Goal: Transaction & Acquisition: Purchase product/service

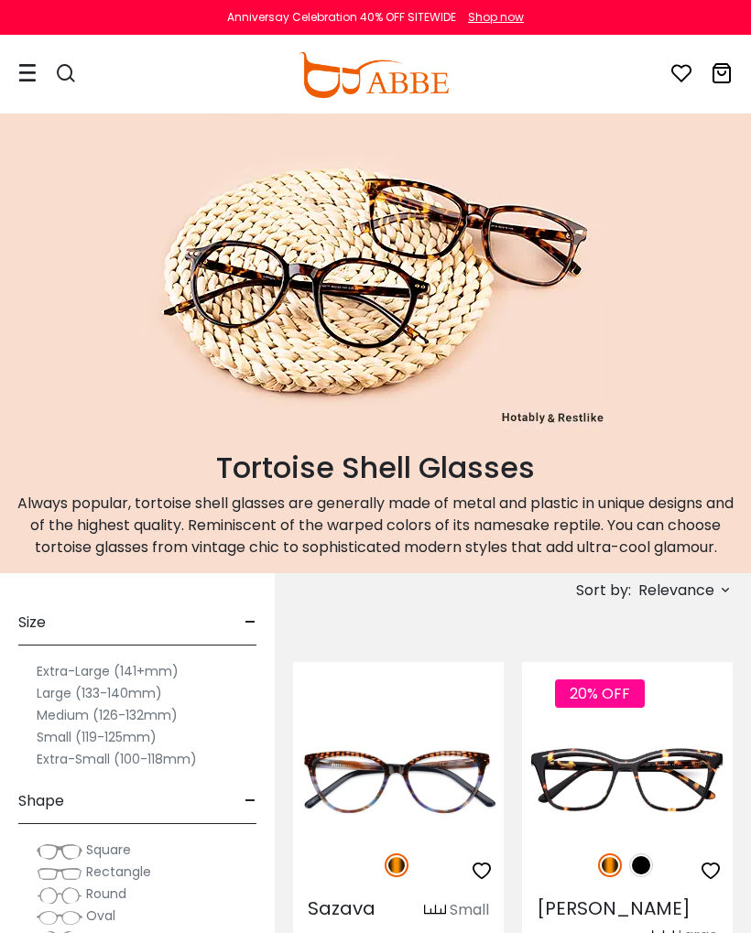
click at [37, 73] on div at bounding box center [56, 75] width 77 height 77
click at [25, 73] on icon at bounding box center [27, 72] width 18 height 19
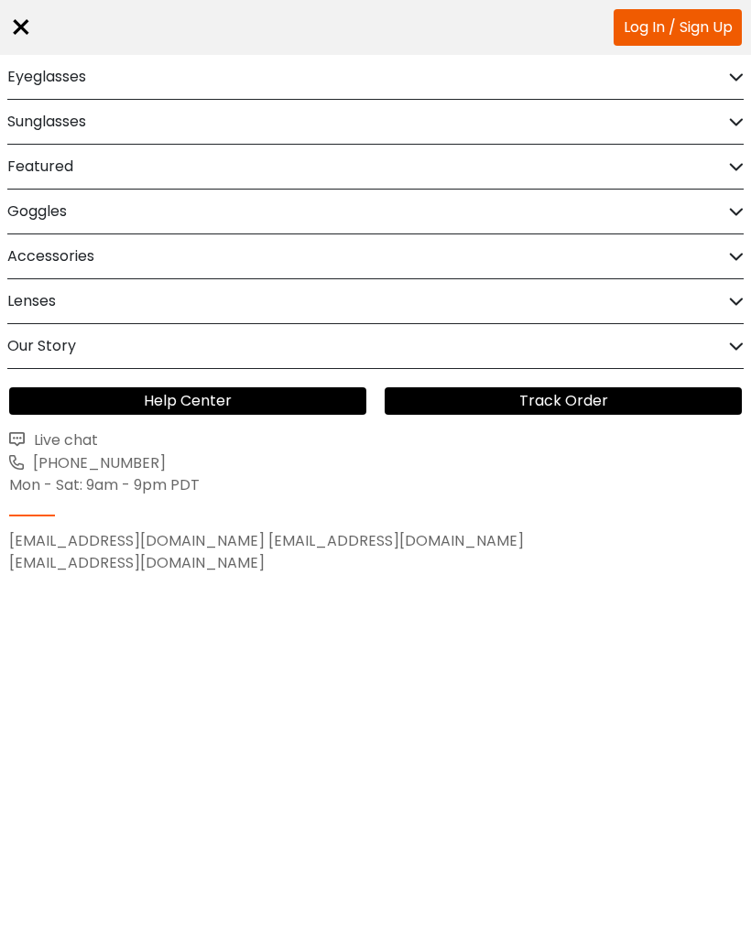
click at [48, 77] on h2 "Eyeglasses" at bounding box center [46, 77] width 79 height 44
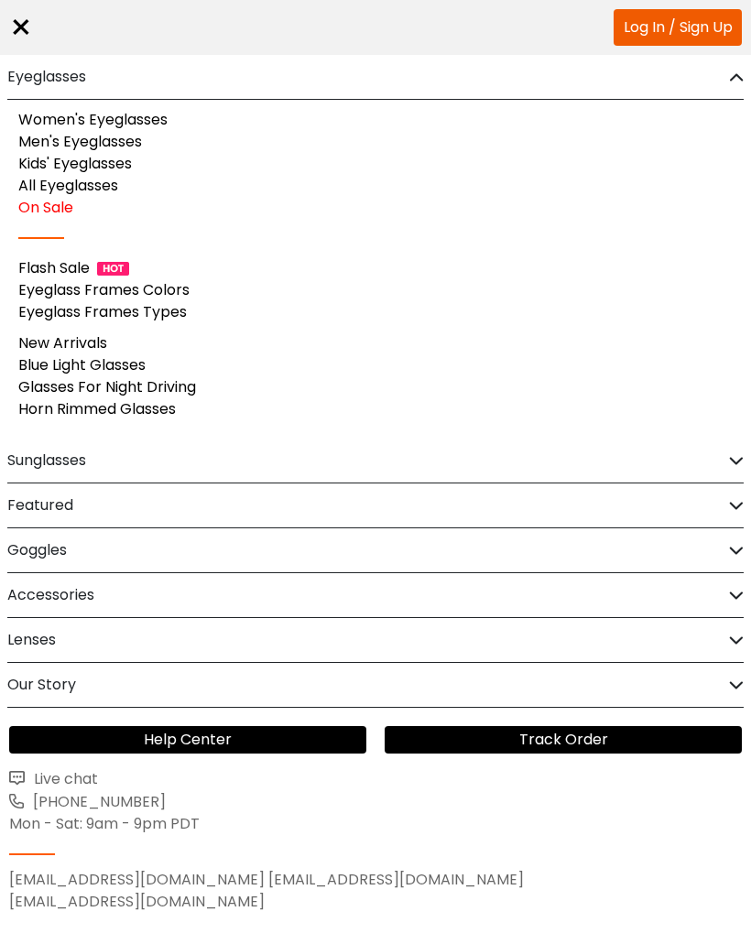
click at [145, 125] on link "Women's Eyeglasses" at bounding box center [92, 119] width 149 height 21
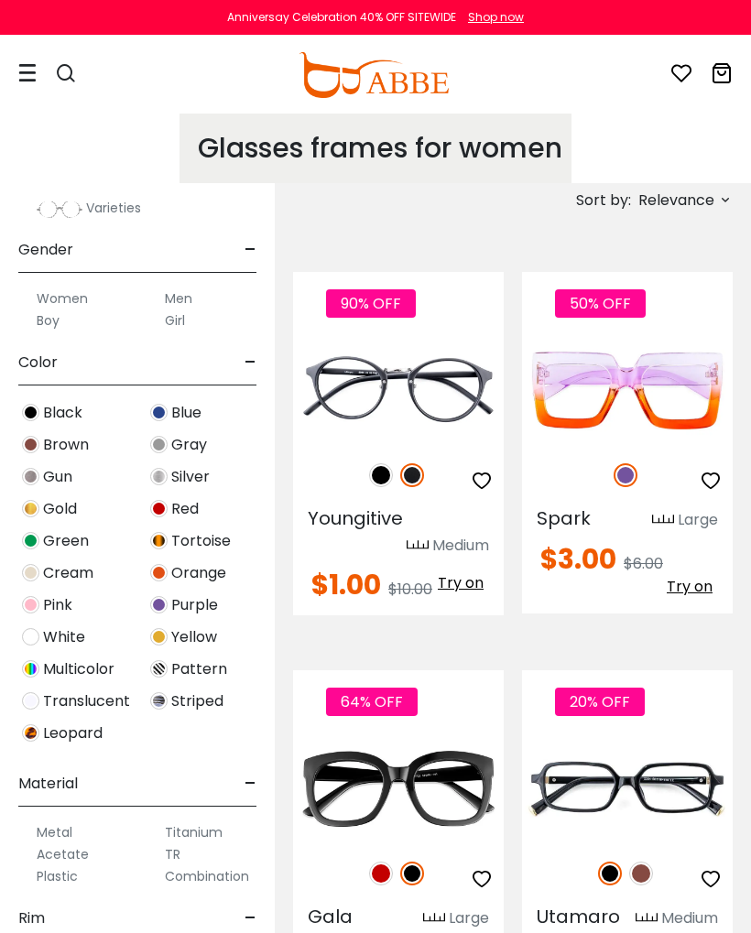
scroll to position [434, 0]
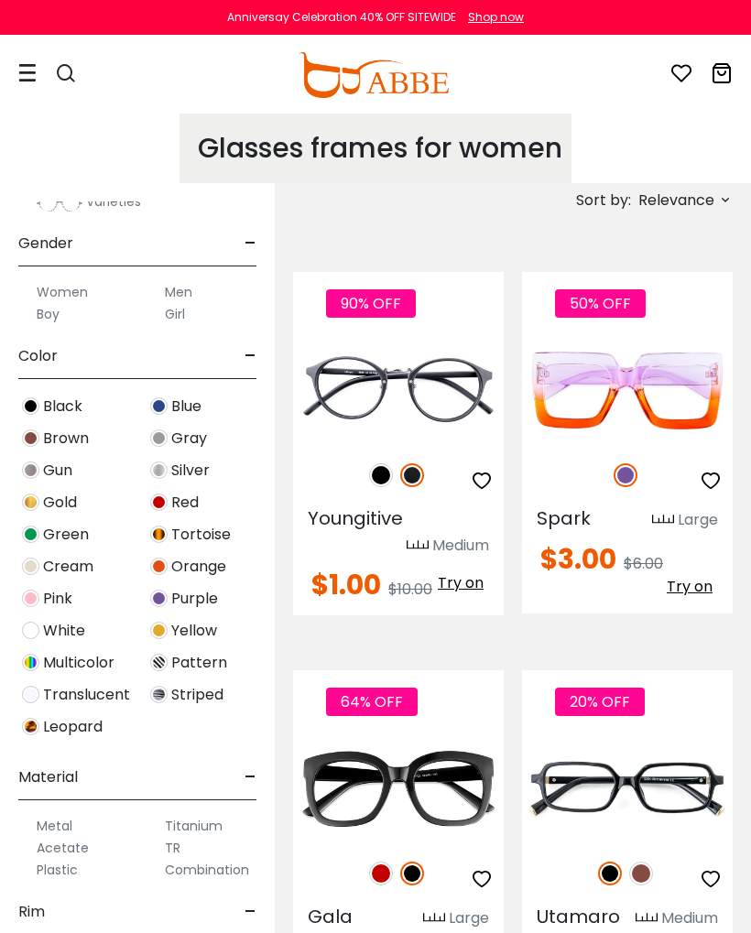
click at [52, 290] on label "Women" at bounding box center [62, 292] width 51 height 22
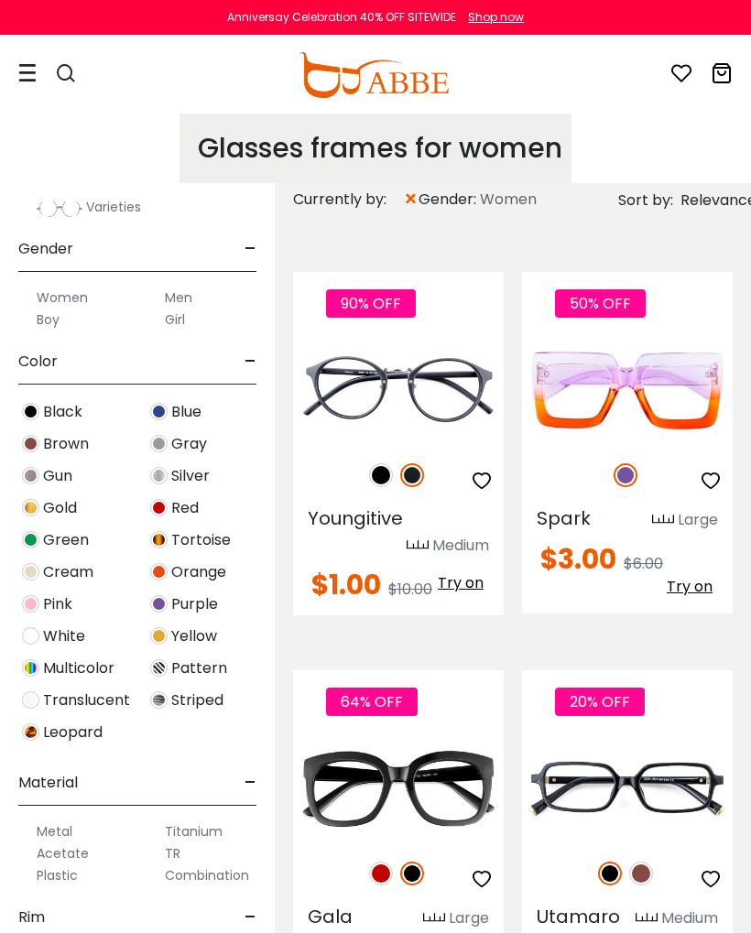
scroll to position [482, 0]
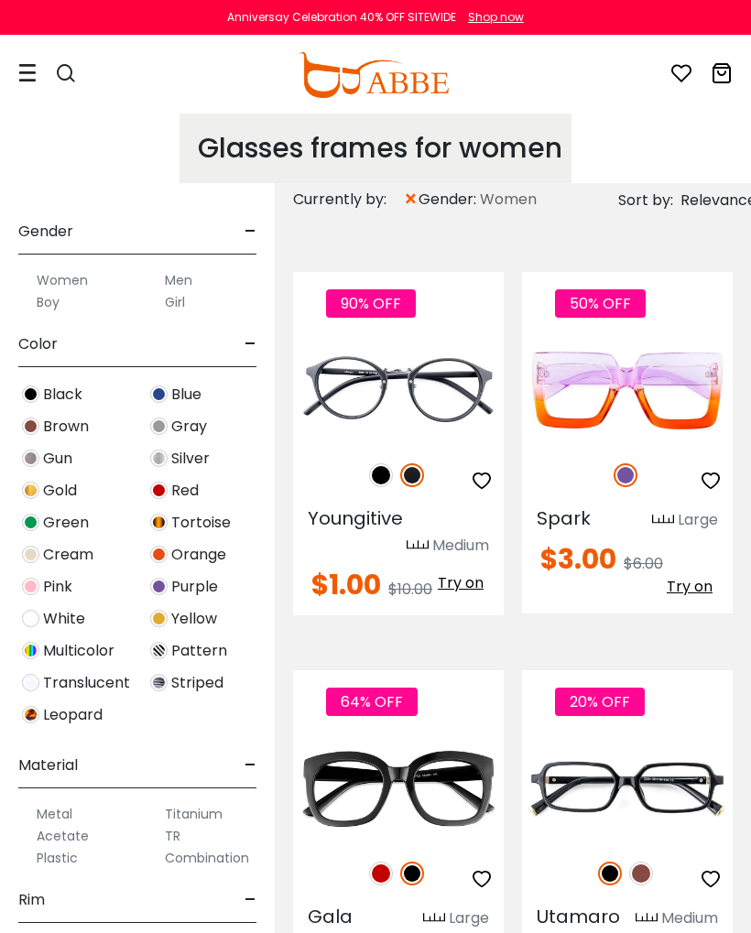
click at [164, 397] on img at bounding box center [158, 393] width 17 height 17
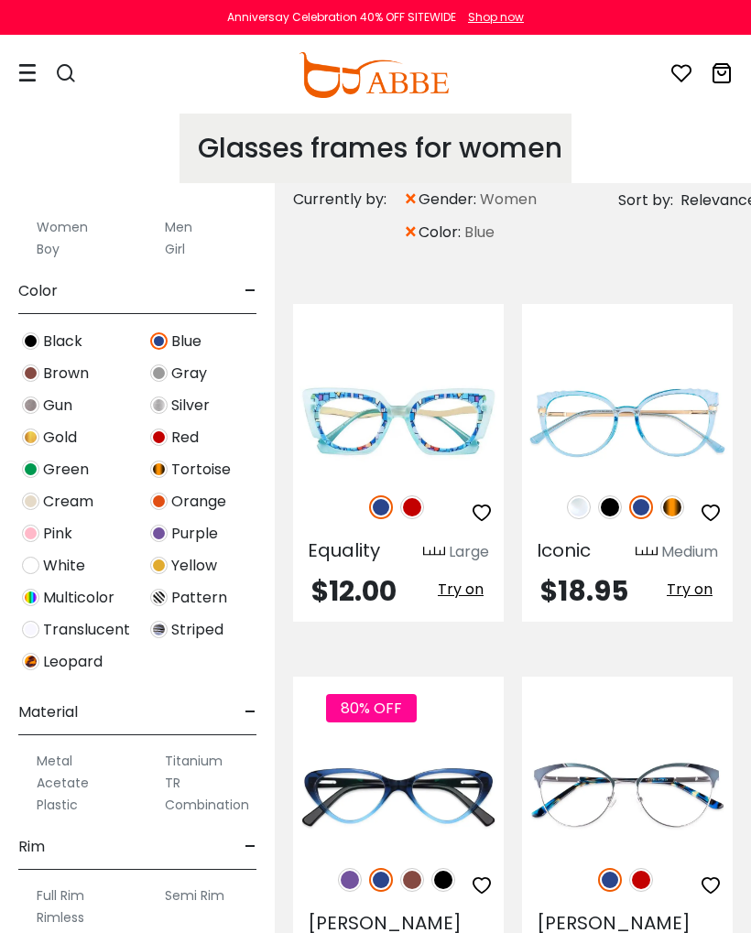
scroll to position [578, 0]
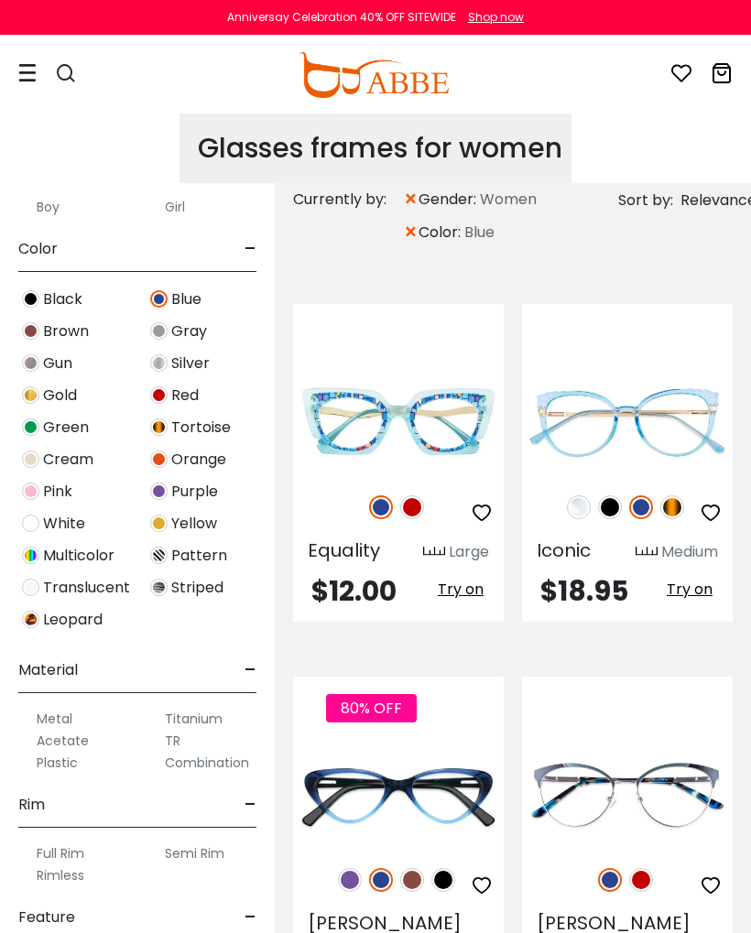
click at [54, 493] on span "Pink" at bounding box center [57, 492] width 29 height 22
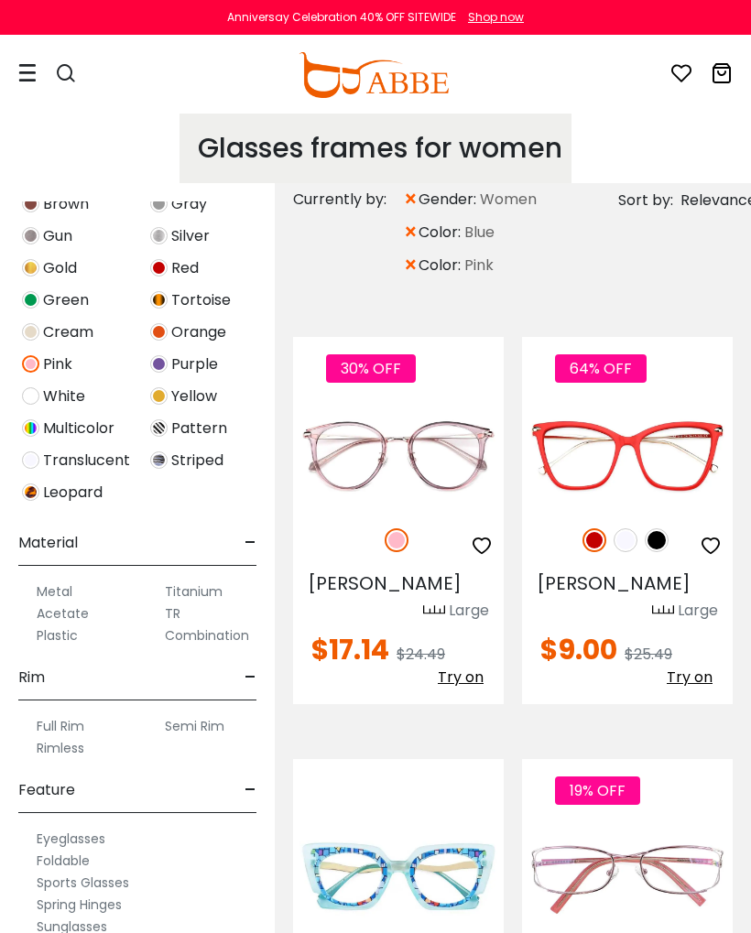
scroll to position [705, 0]
click at [65, 618] on label "Acetate" at bounding box center [63, 613] width 52 height 22
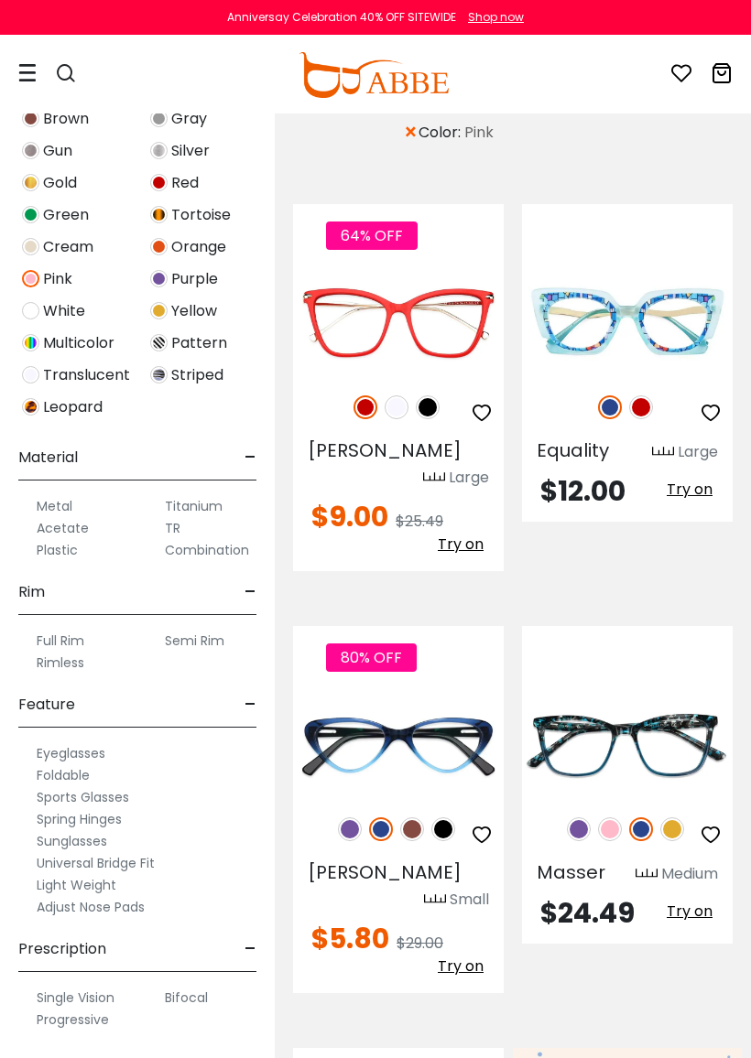
scroll to position [167, 0]
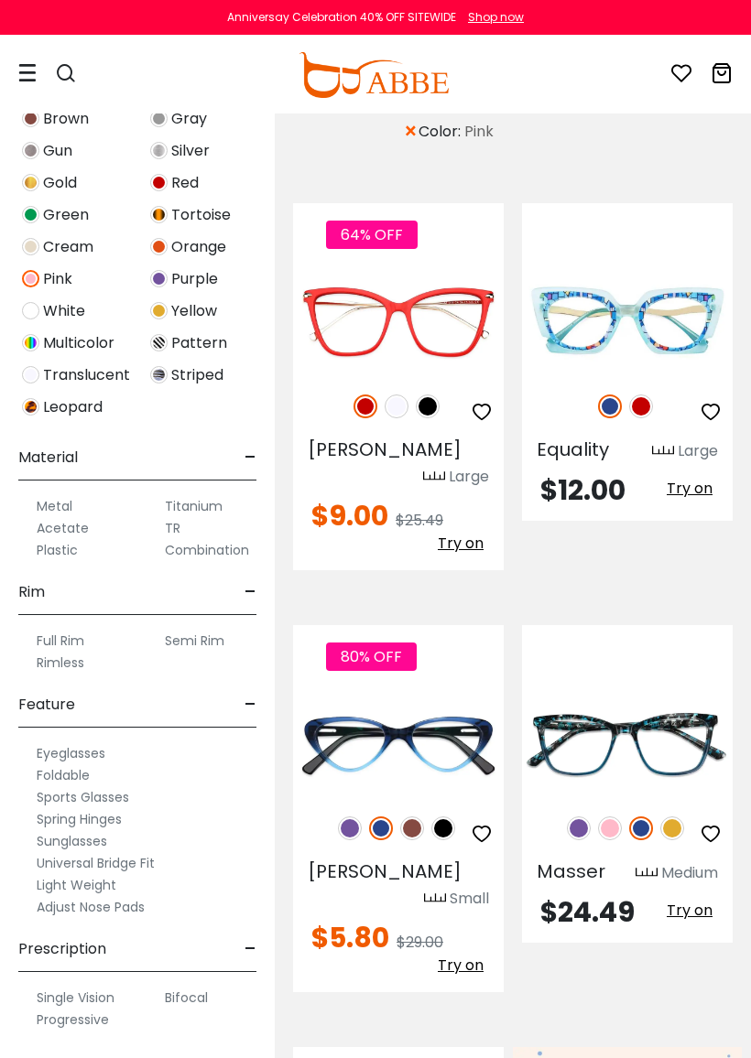
click at [56, 641] on label "Full Rim" at bounding box center [61, 641] width 48 height 22
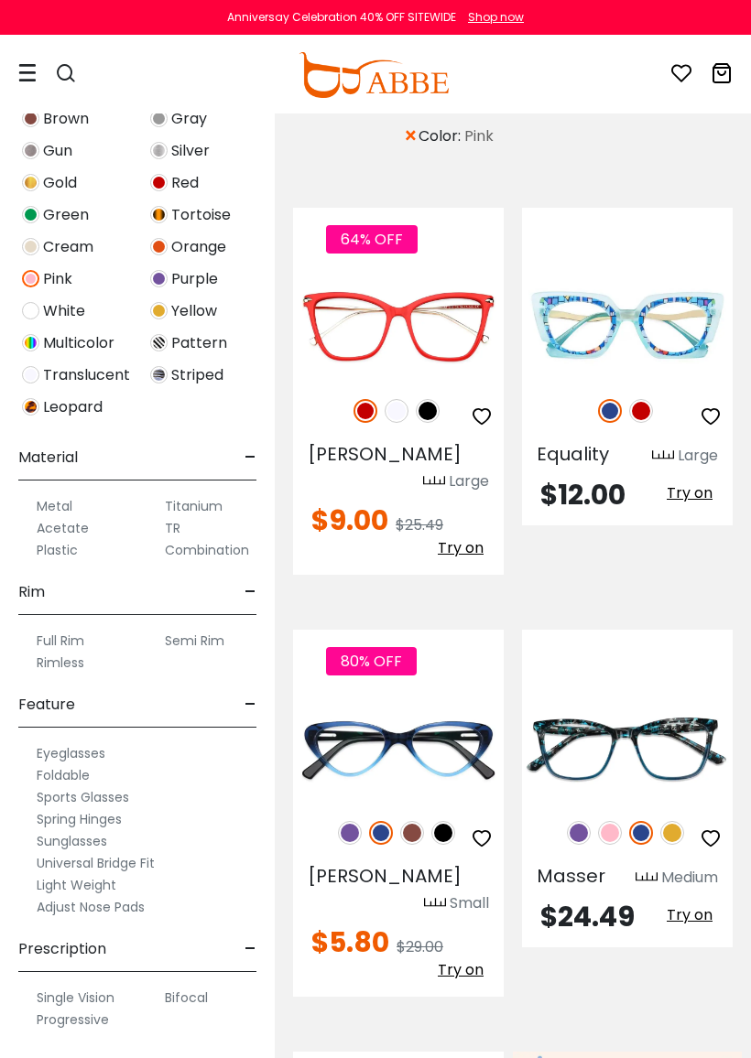
scroll to position [192, 0]
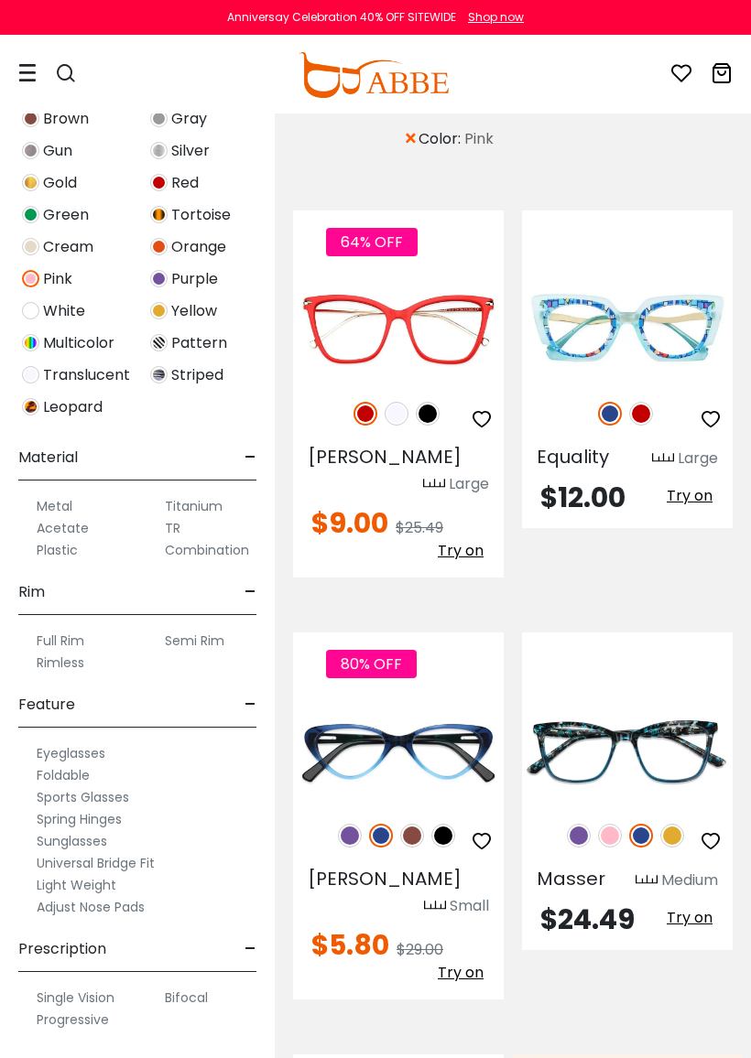
click at [105, 907] on label "Adjust Nose Pads" at bounding box center [91, 907] width 108 height 22
